Goal: Information Seeking & Learning: Check status

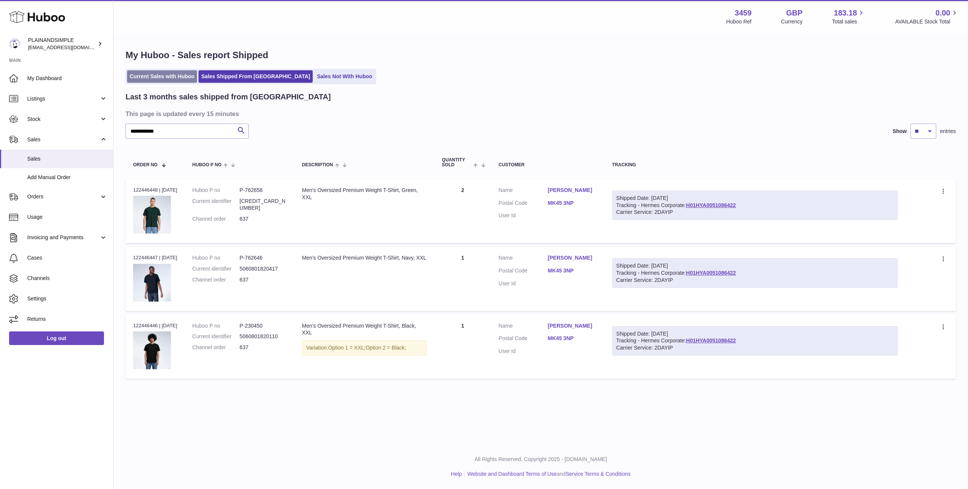
click at [163, 78] on link "Current Sales with Huboo" at bounding box center [162, 76] width 70 height 12
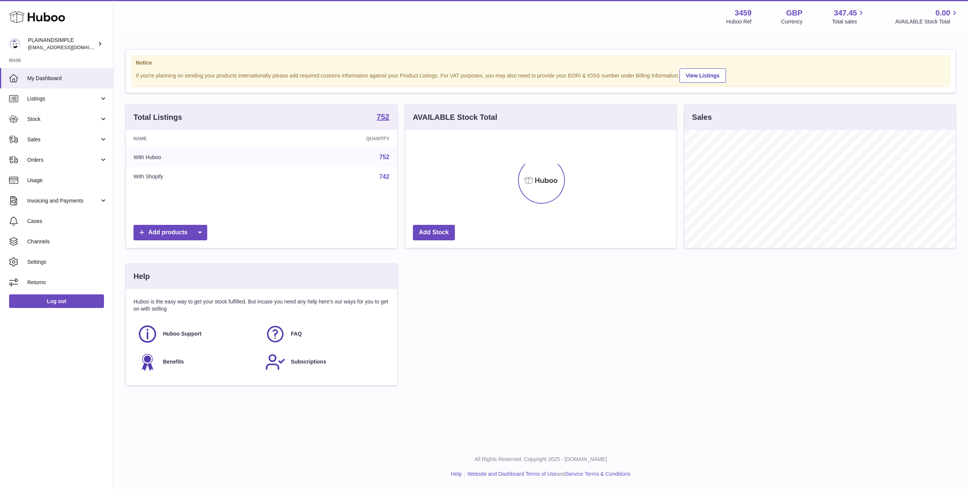
scroll to position [118, 271]
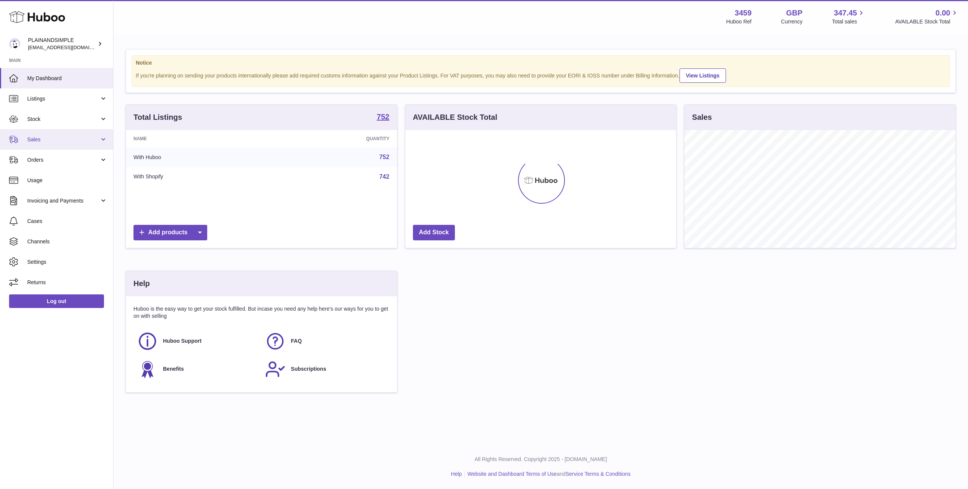
click at [39, 138] on span "Sales" at bounding box center [63, 139] width 72 height 7
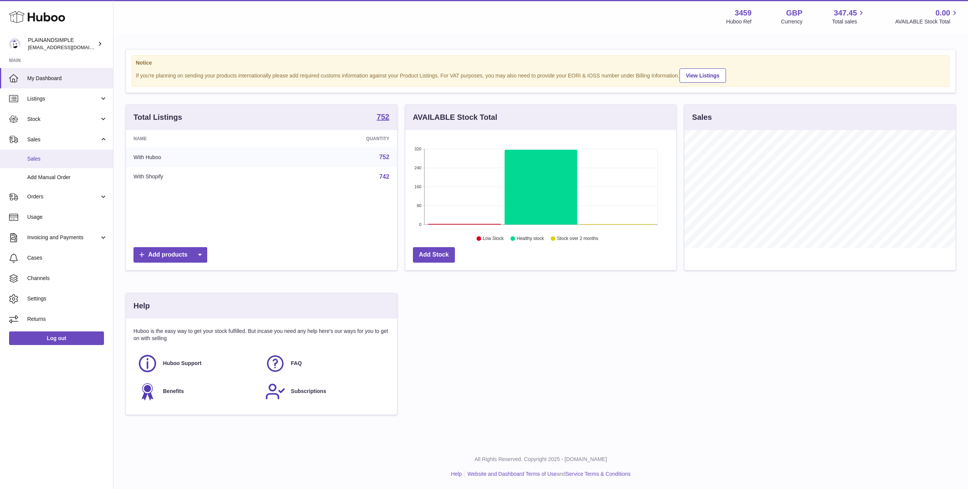
click at [42, 159] on span "Sales" at bounding box center [67, 158] width 80 height 7
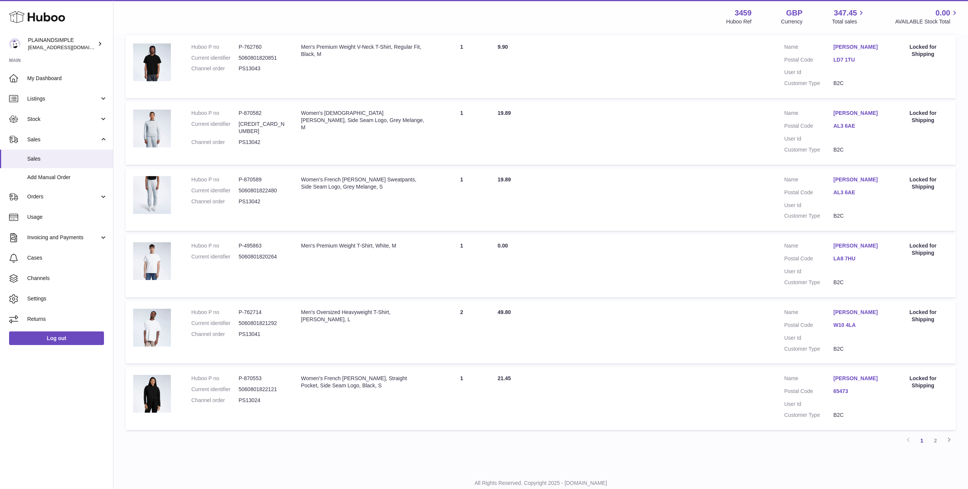
scroll to position [451, 0]
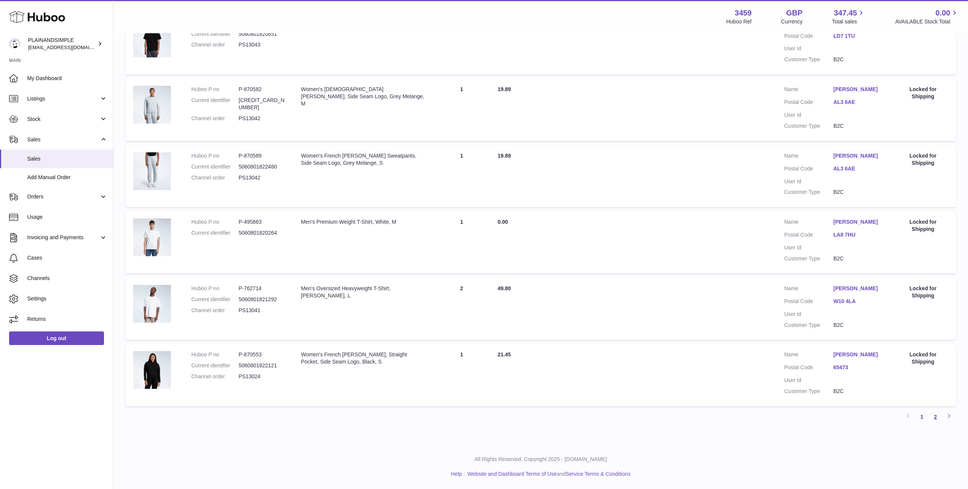
click at [936, 416] on link "2" at bounding box center [936, 417] width 14 height 14
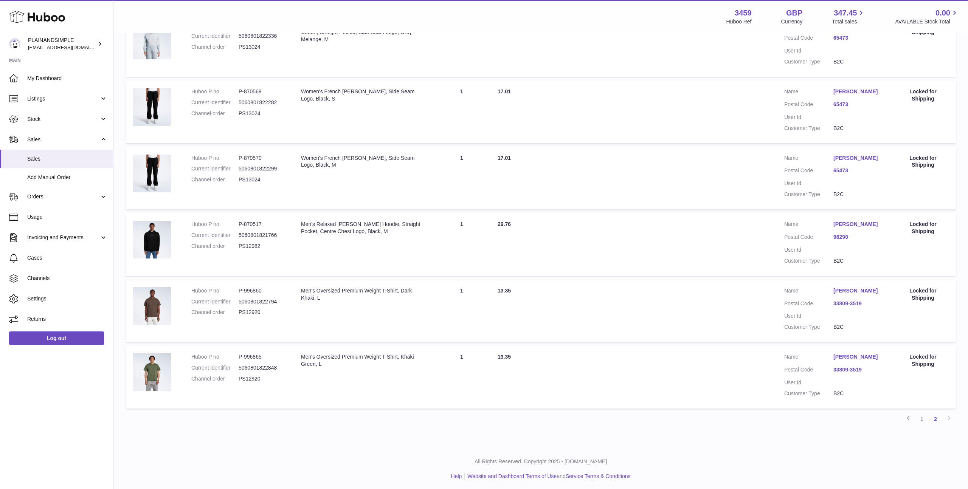
scroll to position [199, 0]
click at [922, 415] on link "1" at bounding box center [922, 417] width 14 height 14
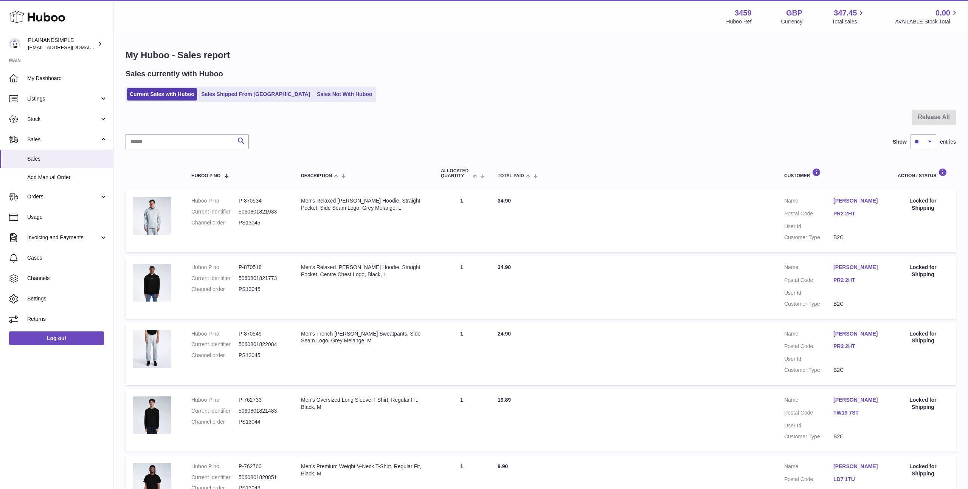
click at [220, 101] on ul "Current Sales with Huboo Sales Shipped From Huboo Sales Not With Huboo" at bounding box center [251, 95] width 251 height 16
click at [220, 99] on link "Sales Shipped From [GEOGRAPHIC_DATA]" at bounding box center [256, 94] width 114 height 12
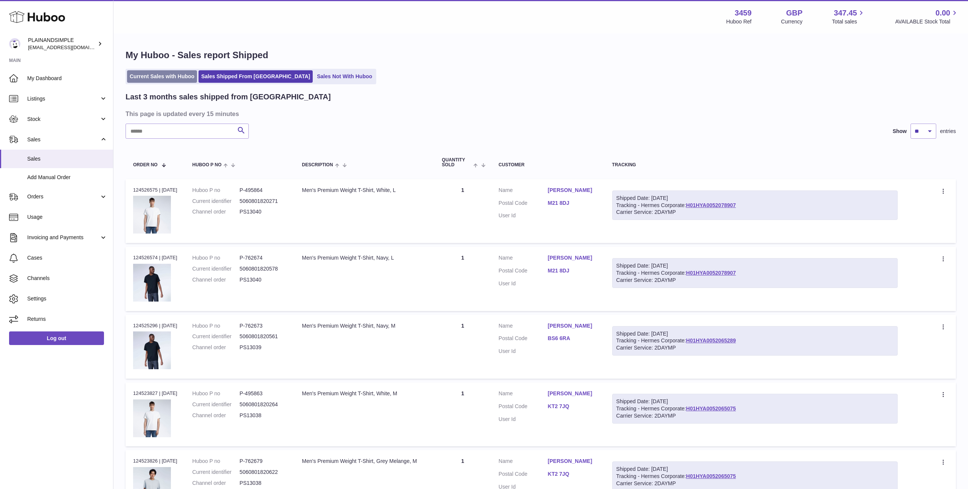
click at [152, 79] on link "Current Sales with Huboo" at bounding box center [162, 76] width 70 height 12
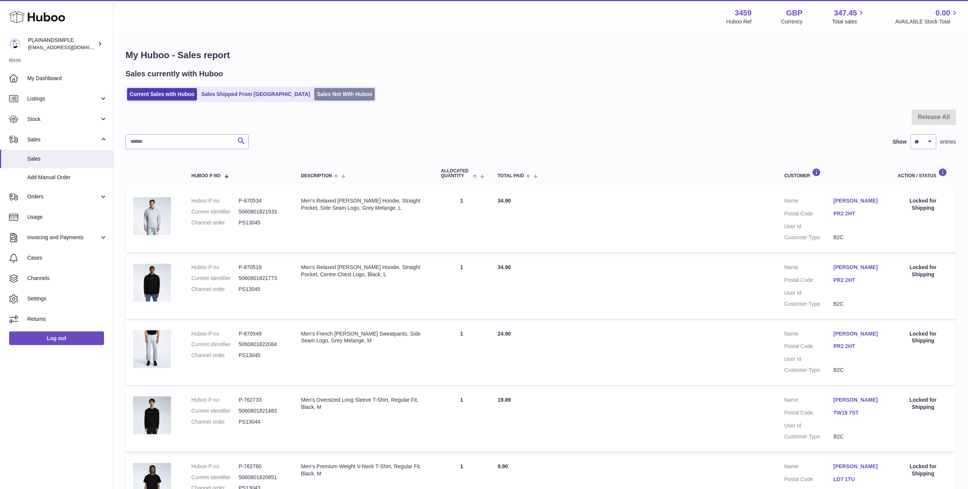
click at [314, 92] on link "Sales Not With Huboo" at bounding box center [344, 94] width 61 height 12
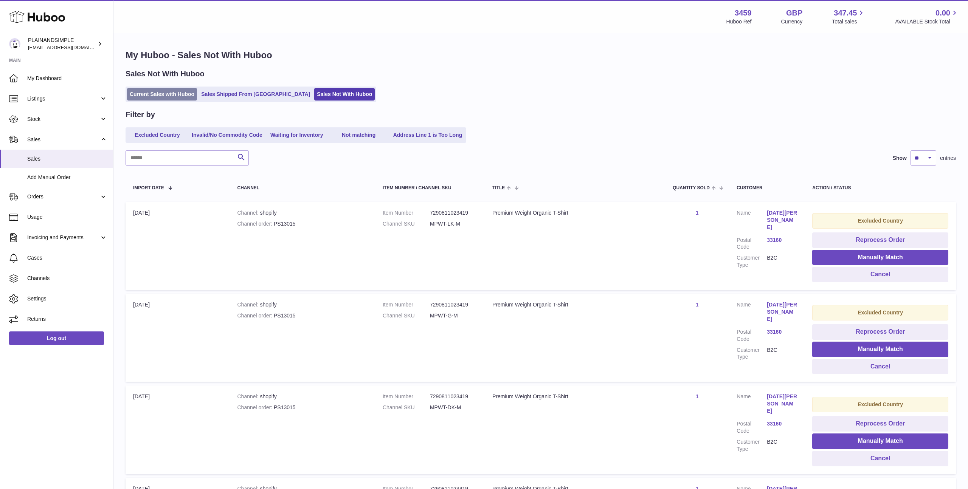
click at [166, 96] on link "Current Sales with Huboo" at bounding box center [162, 94] width 70 height 12
